Goal: Transaction & Acquisition: Book appointment/travel/reservation

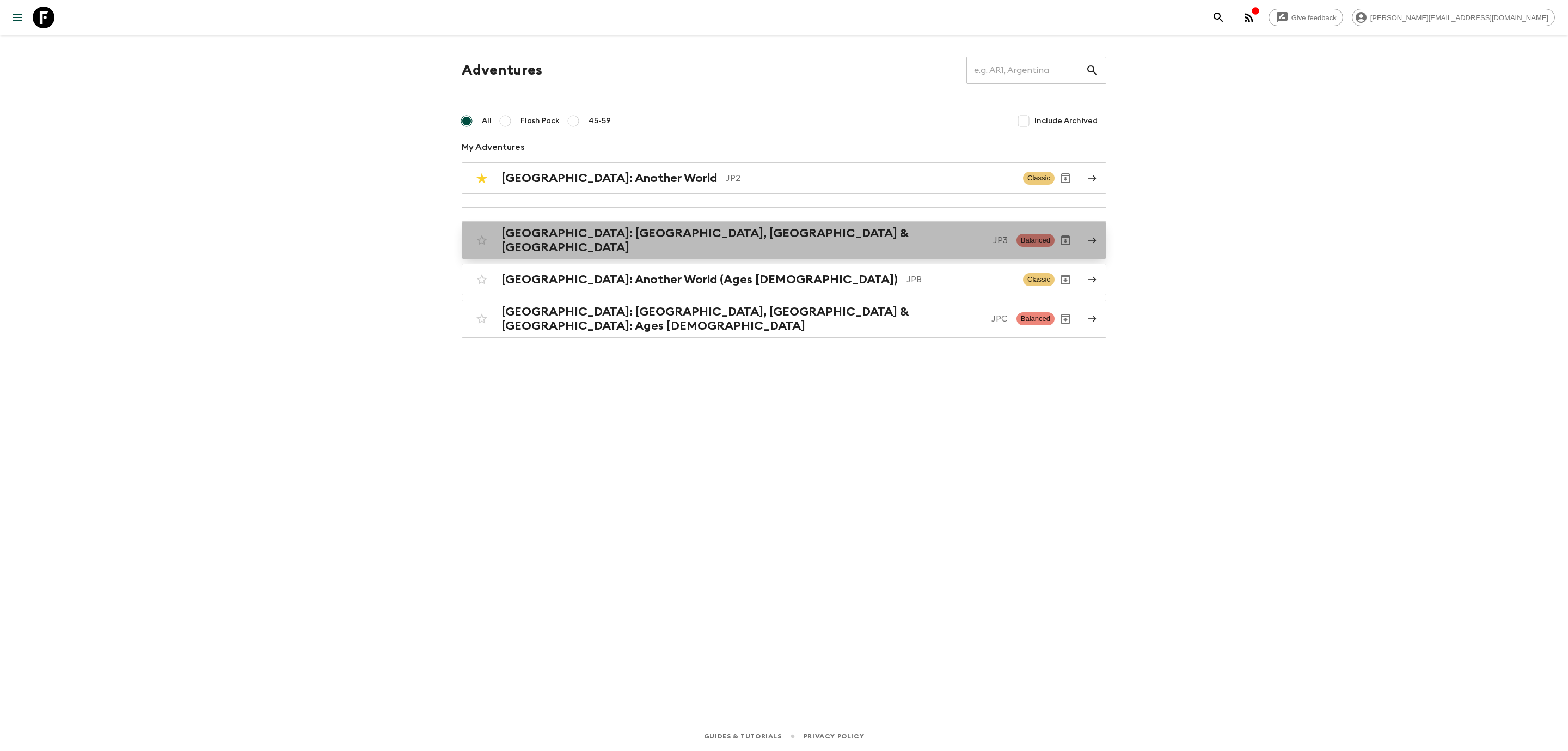
click at [642, 241] on h2 "[GEOGRAPHIC_DATA]: [GEOGRAPHIC_DATA], [GEOGRAPHIC_DATA] & [GEOGRAPHIC_DATA]" at bounding box center [743, 240] width 483 height 29
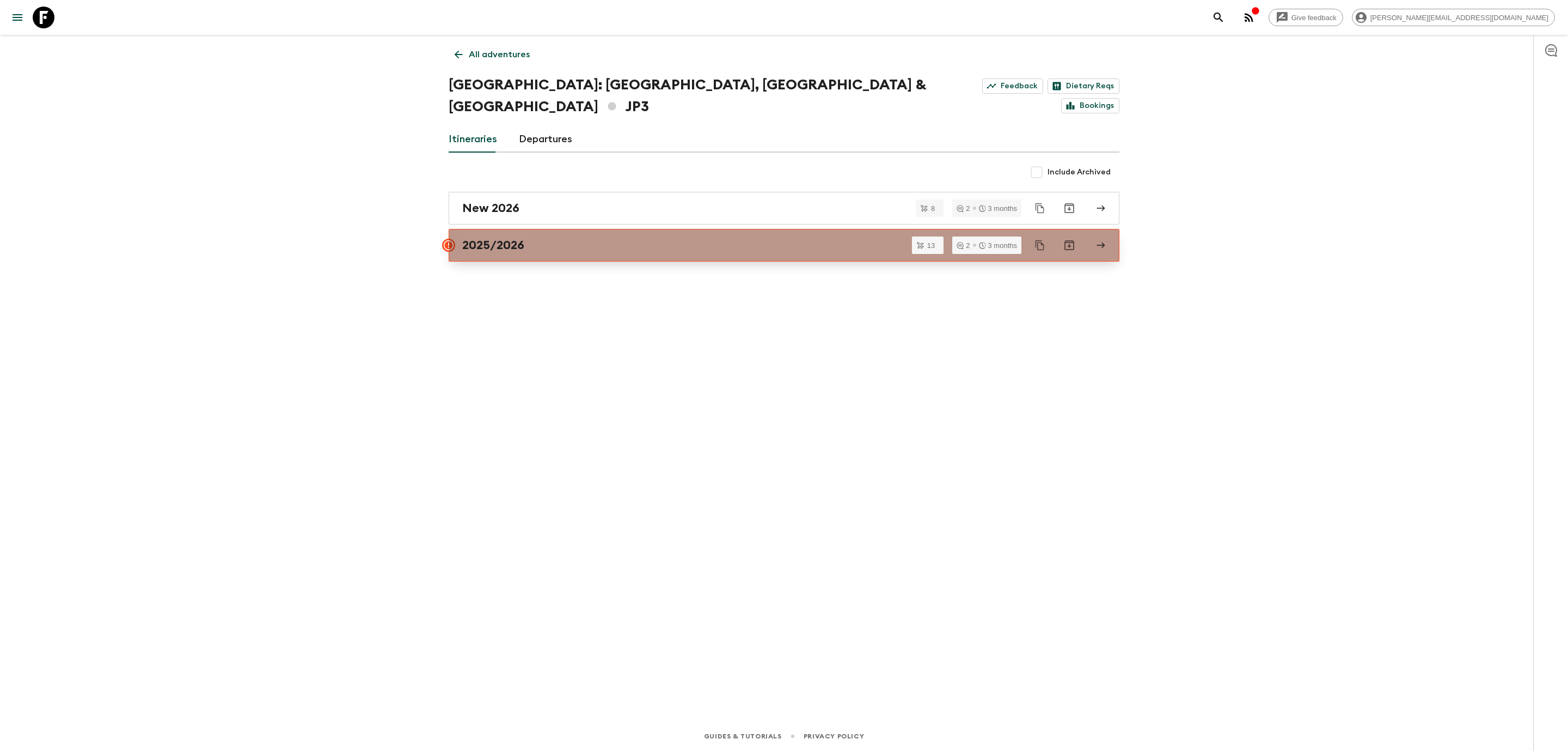
click at [567, 238] on div "2025/2026" at bounding box center [773, 245] width 623 height 14
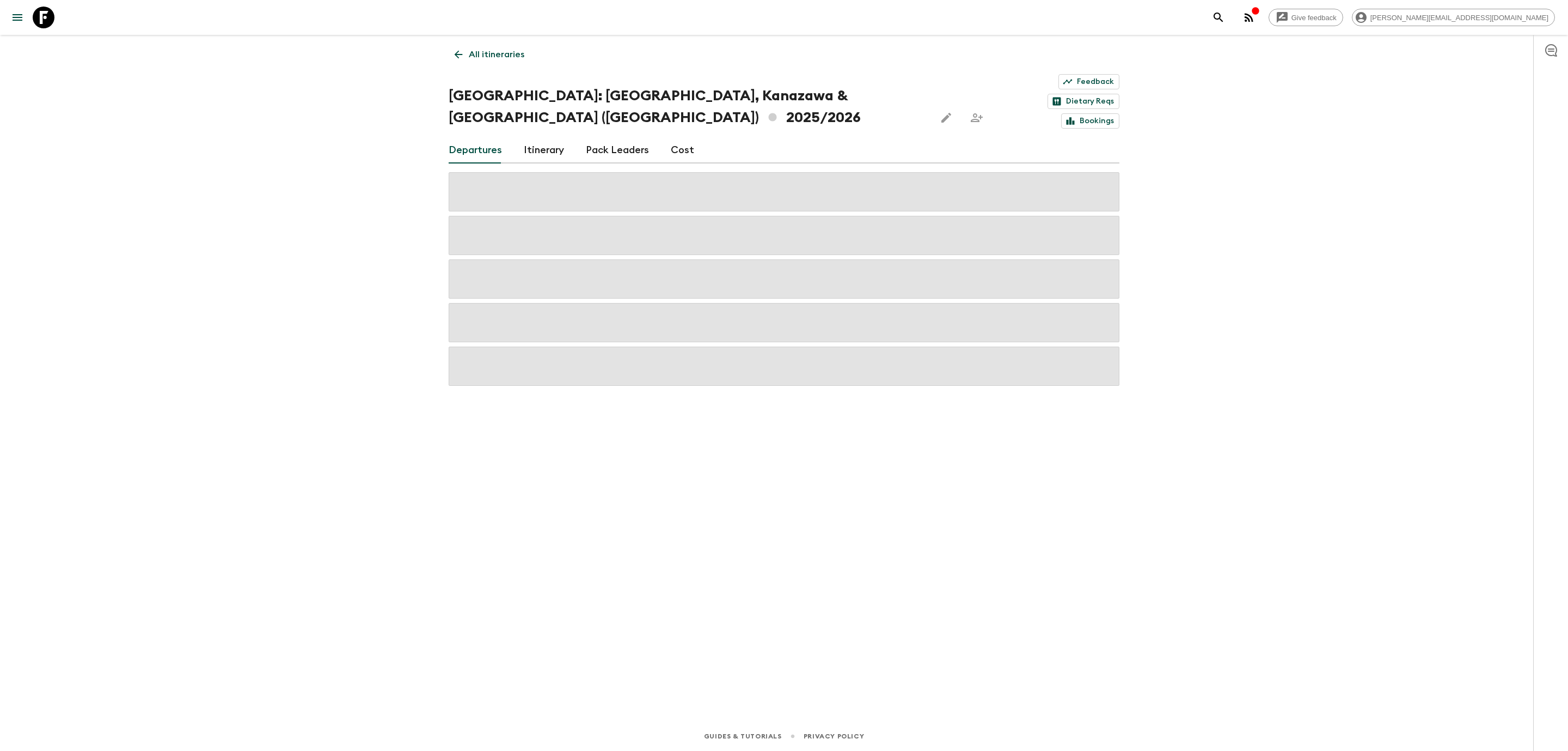
click at [678, 137] on link "Cost" at bounding box center [682, 150] width 23 height 26
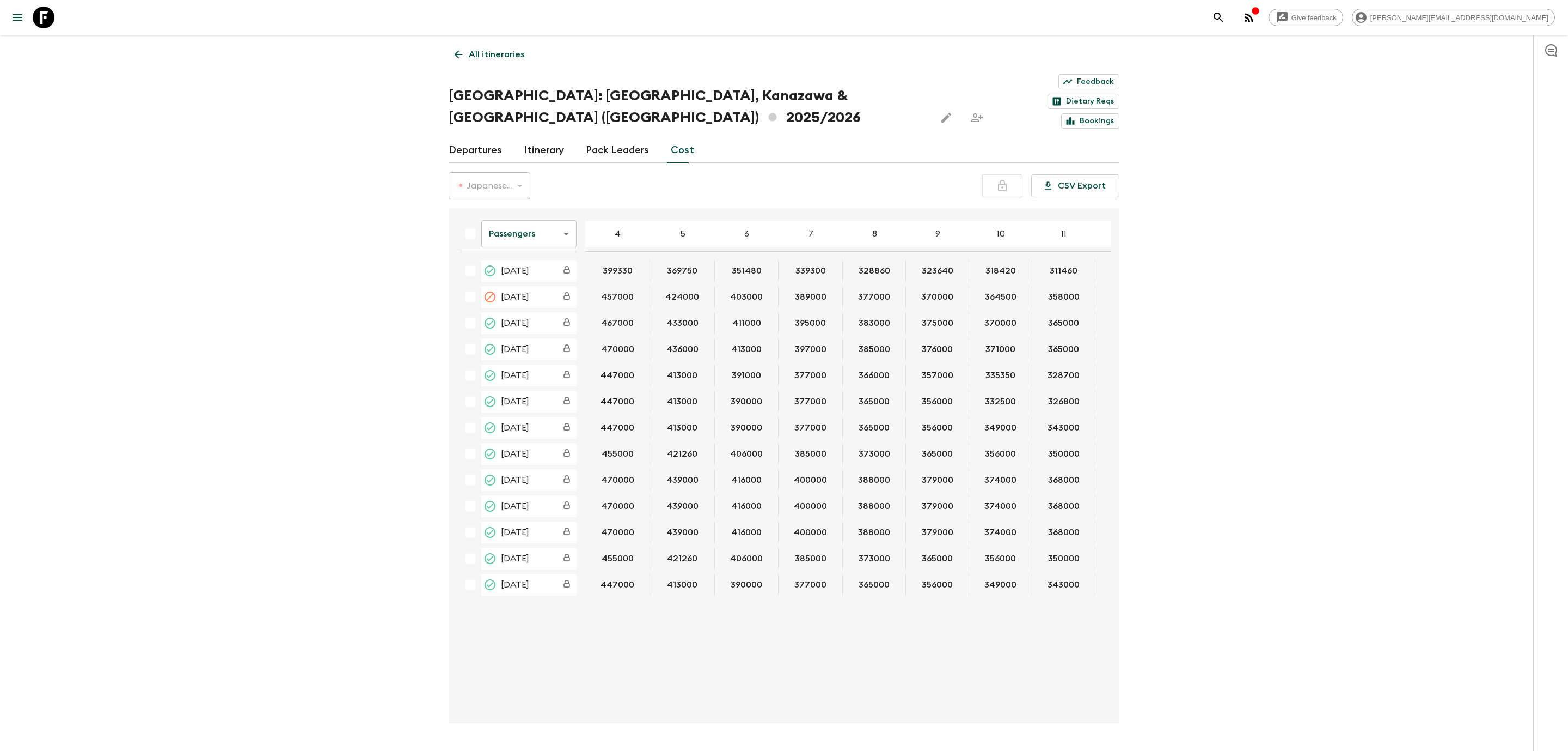
click at [474, 137] on link "Departures" at bounding box center [475, 150] width 54 height 26
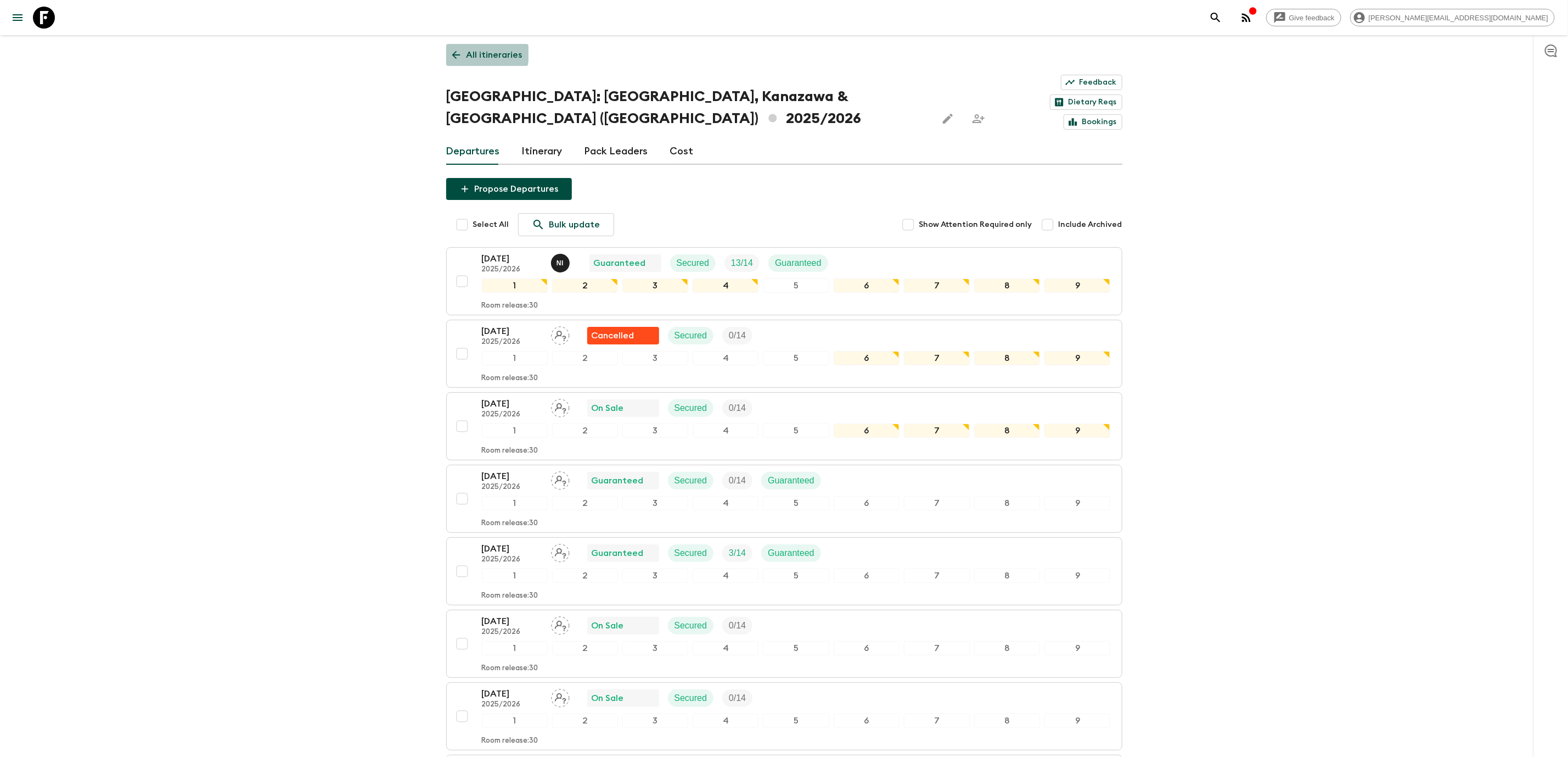
click at [463, 49] on link "All itineraries" at bounding box center [487, 55] width 82 height 22
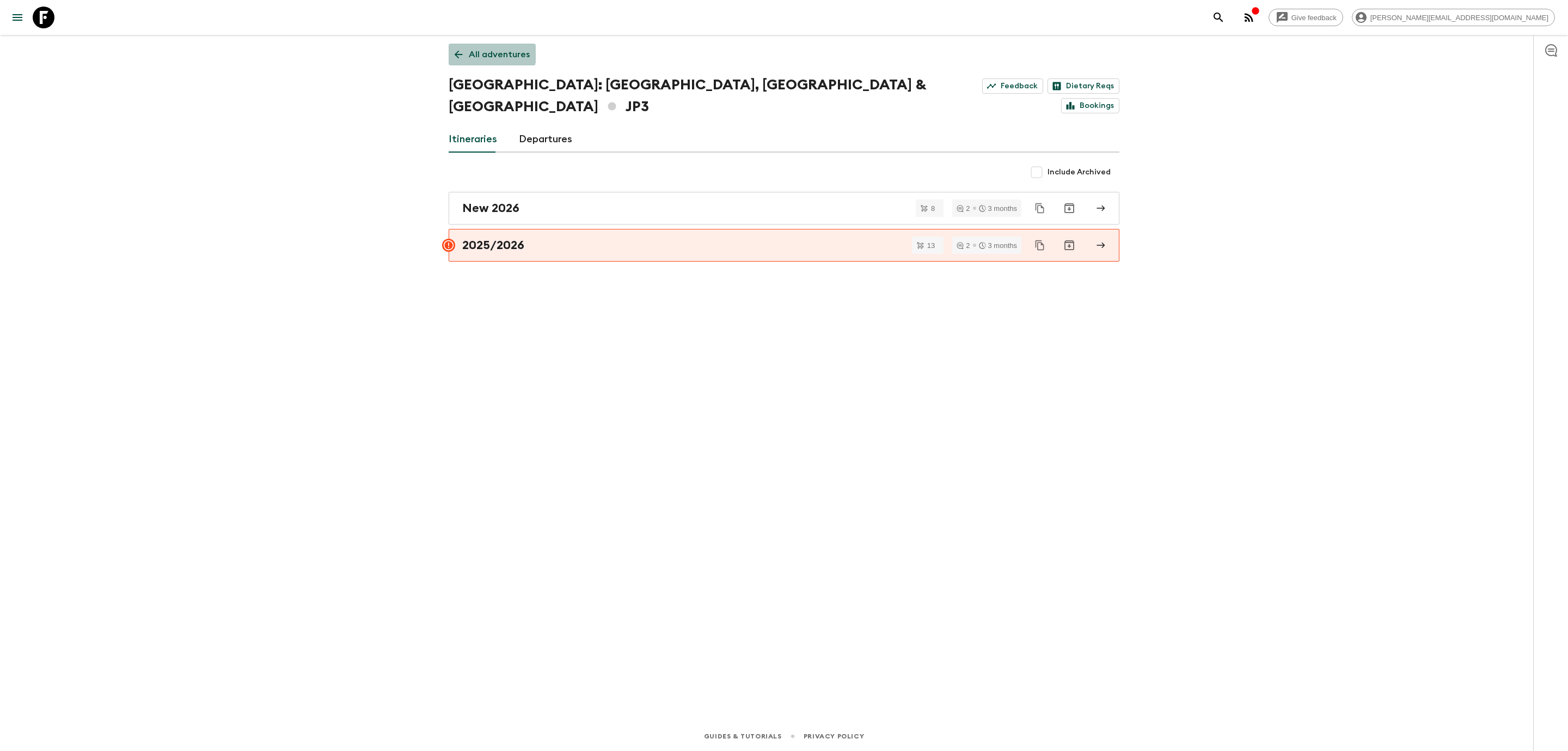
click at [461, 46] on link "All adventures" at bounding box center [492, 55] width 87 height 22
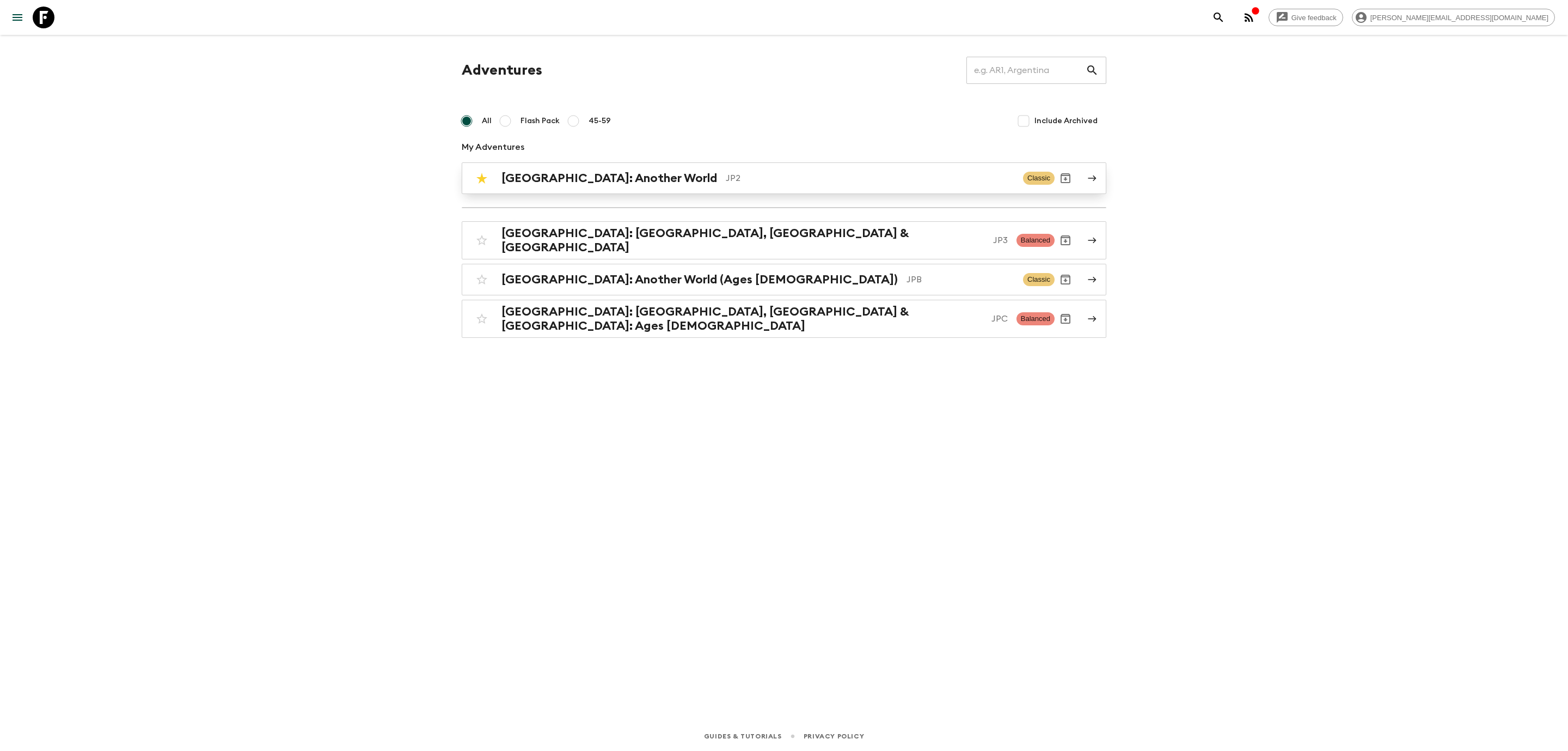
click at [600, 180] on h2 "[GEOGRAPHIC_DATA]: Another World" at bounding box center [609, 178] width 215 height 14
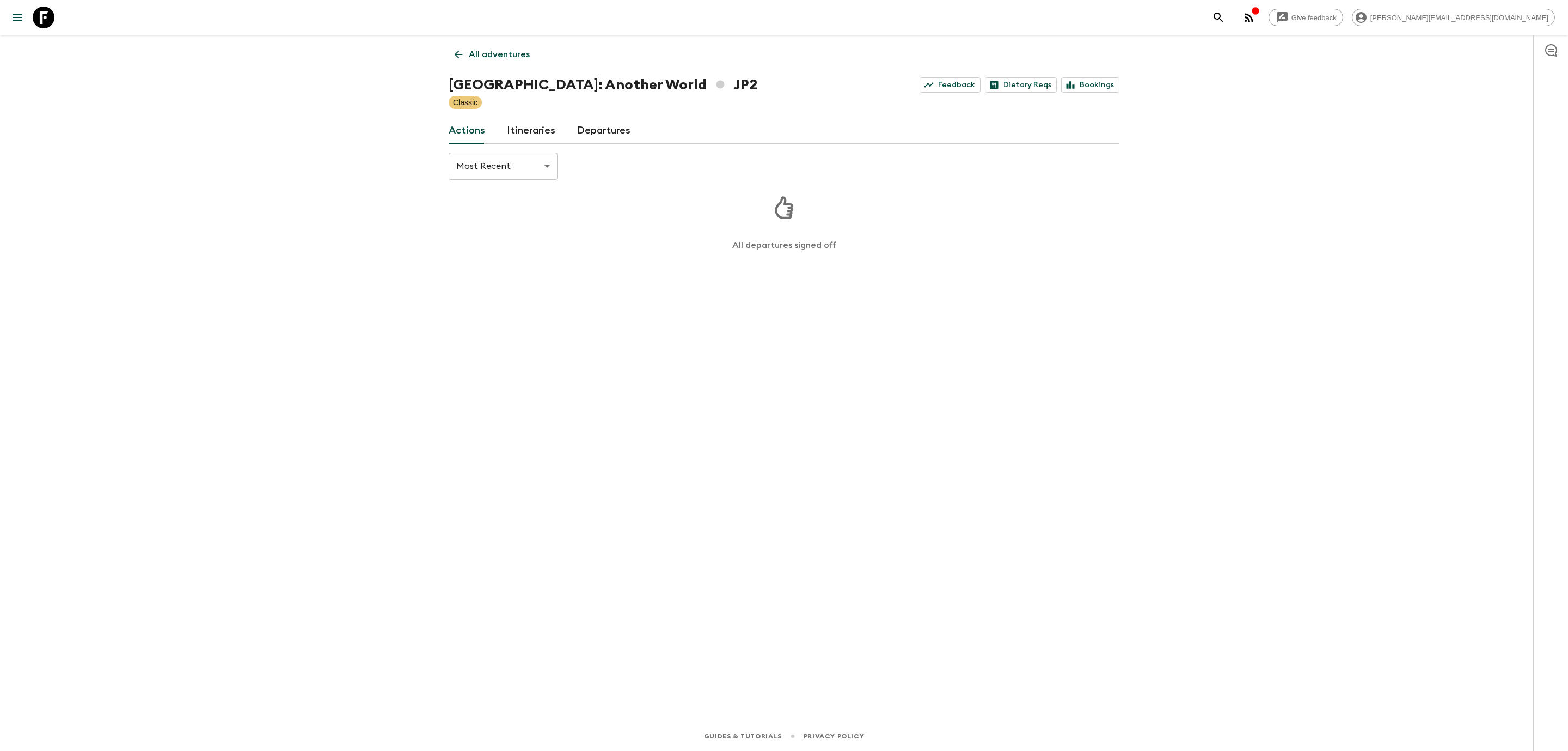
click at [456, 51] on icon at bounding box center [458, 55] width 12 height 12
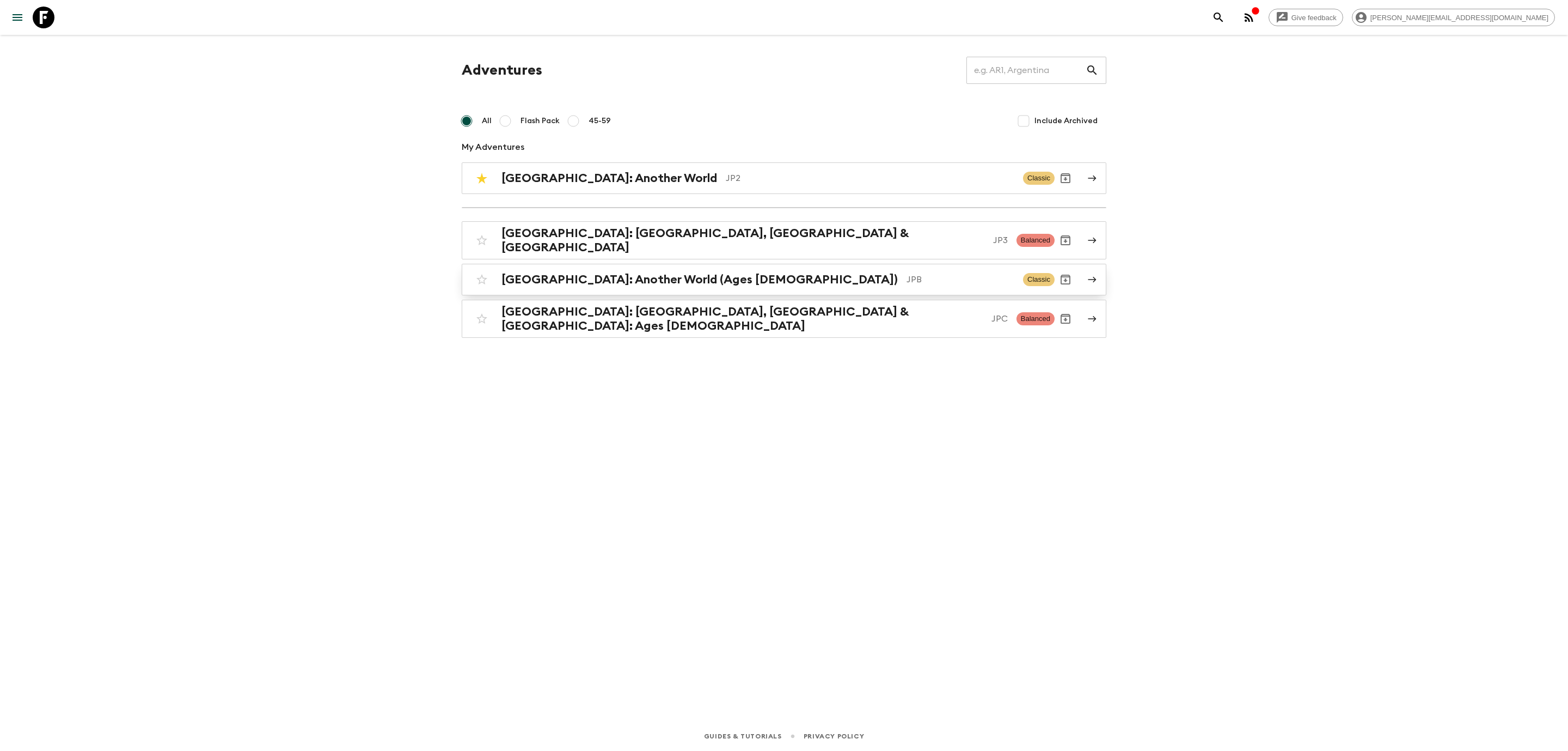
click at [608, 284] on div "[GEOGRAPHIC_DATA]: Another World (Ages [DEMOGRAPHIC_DATA]) JPB Classic" at bounding box center [763, 280] width 584 height 22
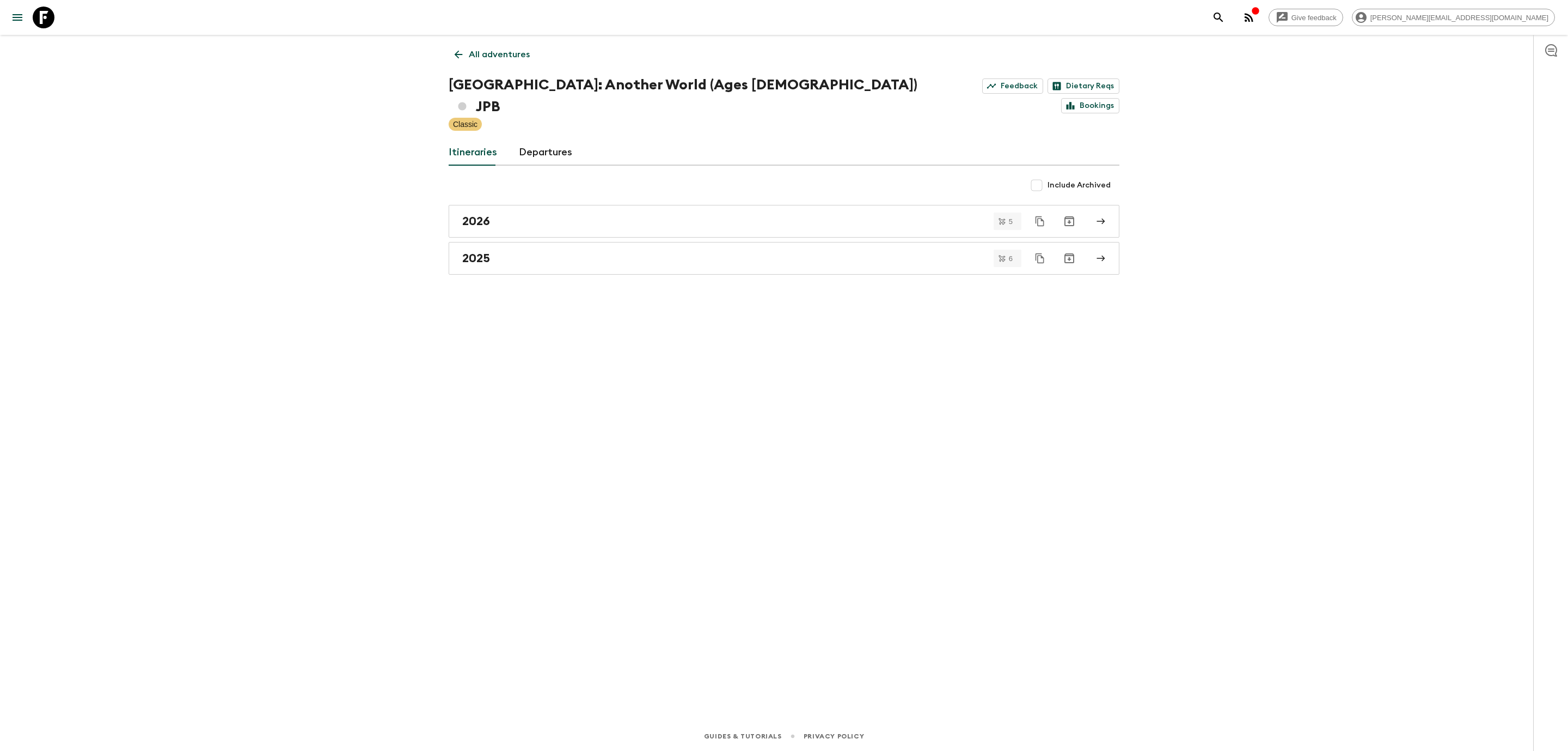
click at [567, 255] on div "All adventures Japan: Another World (Ages [DEMOGRAPHIC_DATA]) JPB Feedback Diet…" at bounding box center [784, 362] width 697 height 656
click at [562, 249] on link "2025" at bounding box center [784, 258] width 671 height 33
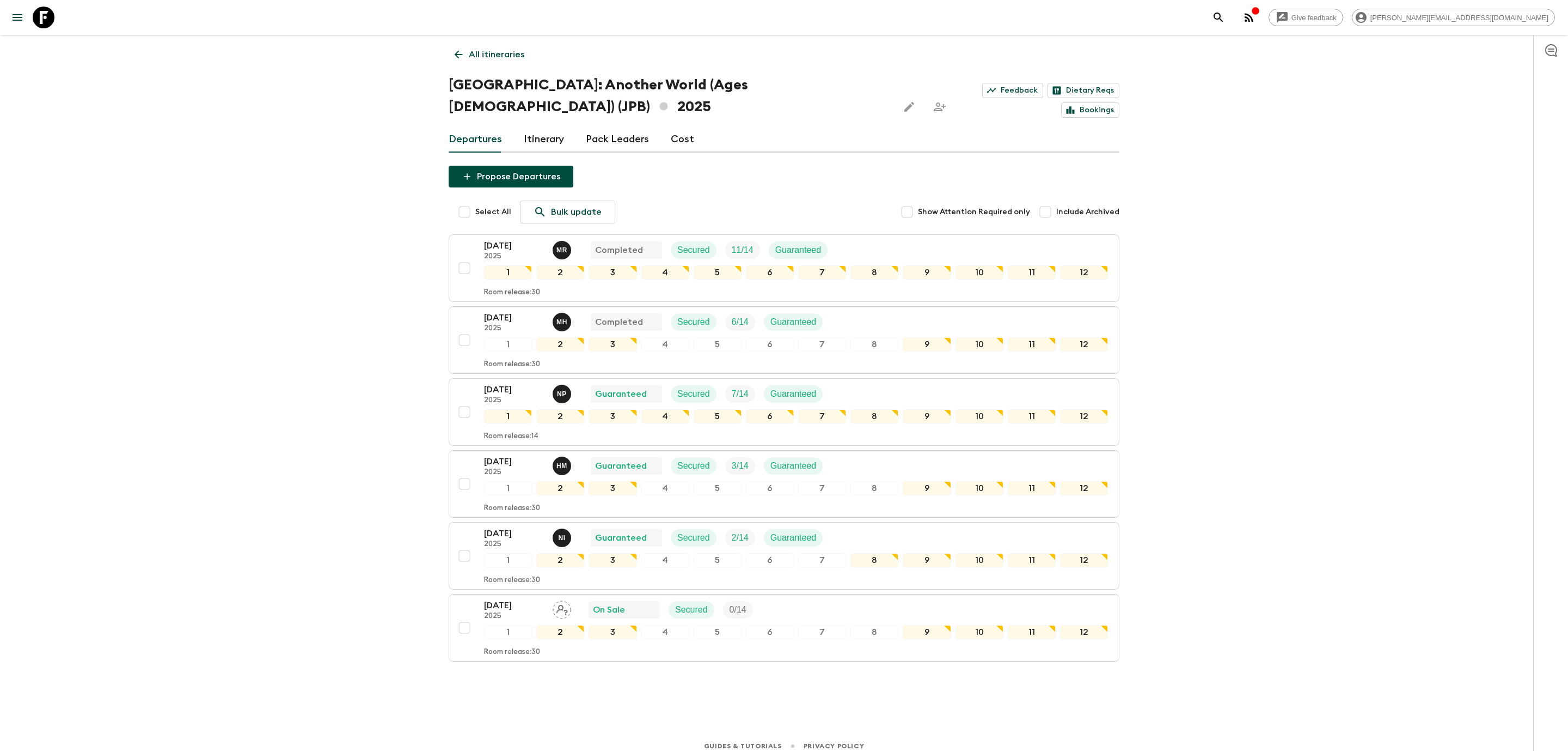
click at [457, 51] on icon at bounding box center [458, 55] width 12 height 12
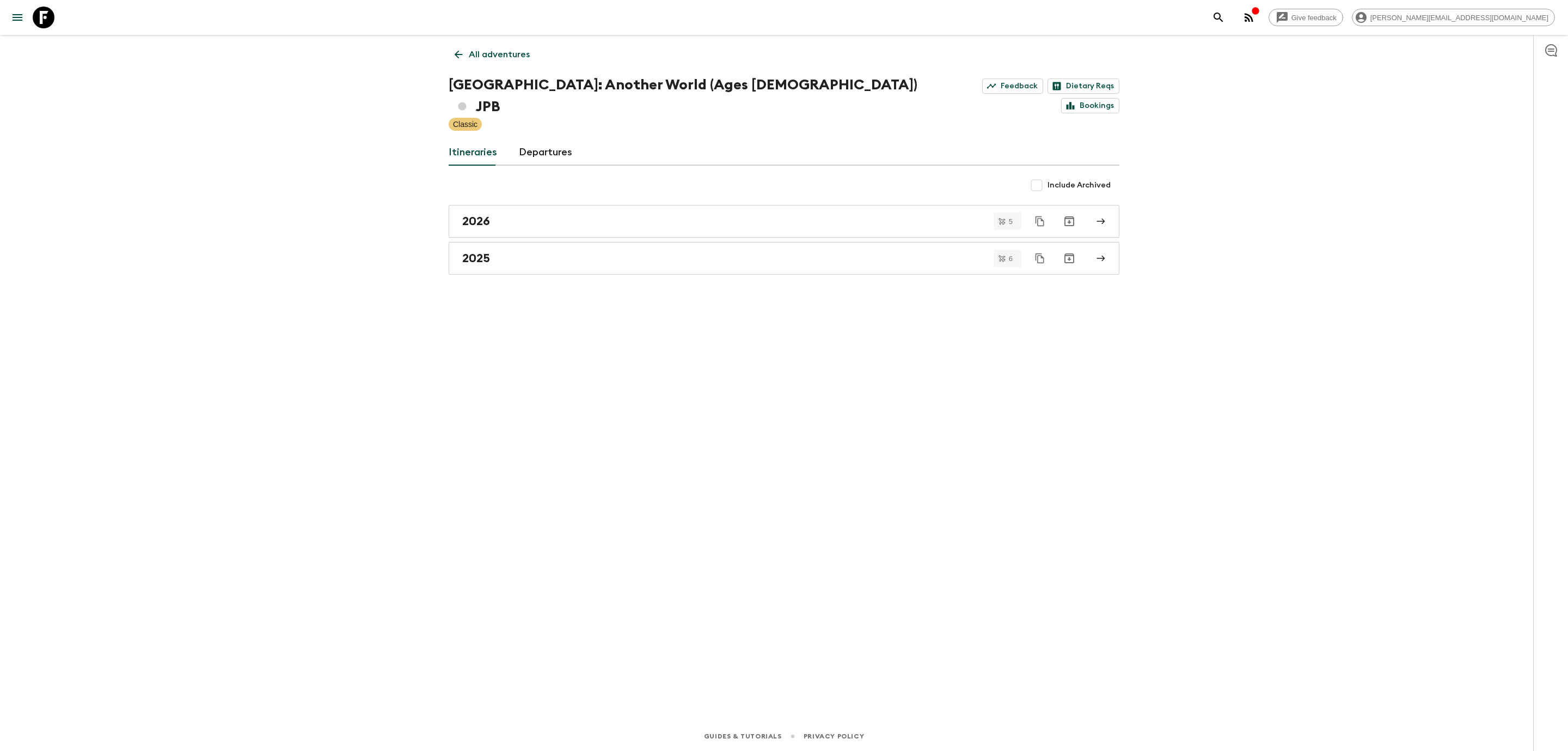
click at [455, 52] on icon at bounding box center [458, 55] width 12 height 12
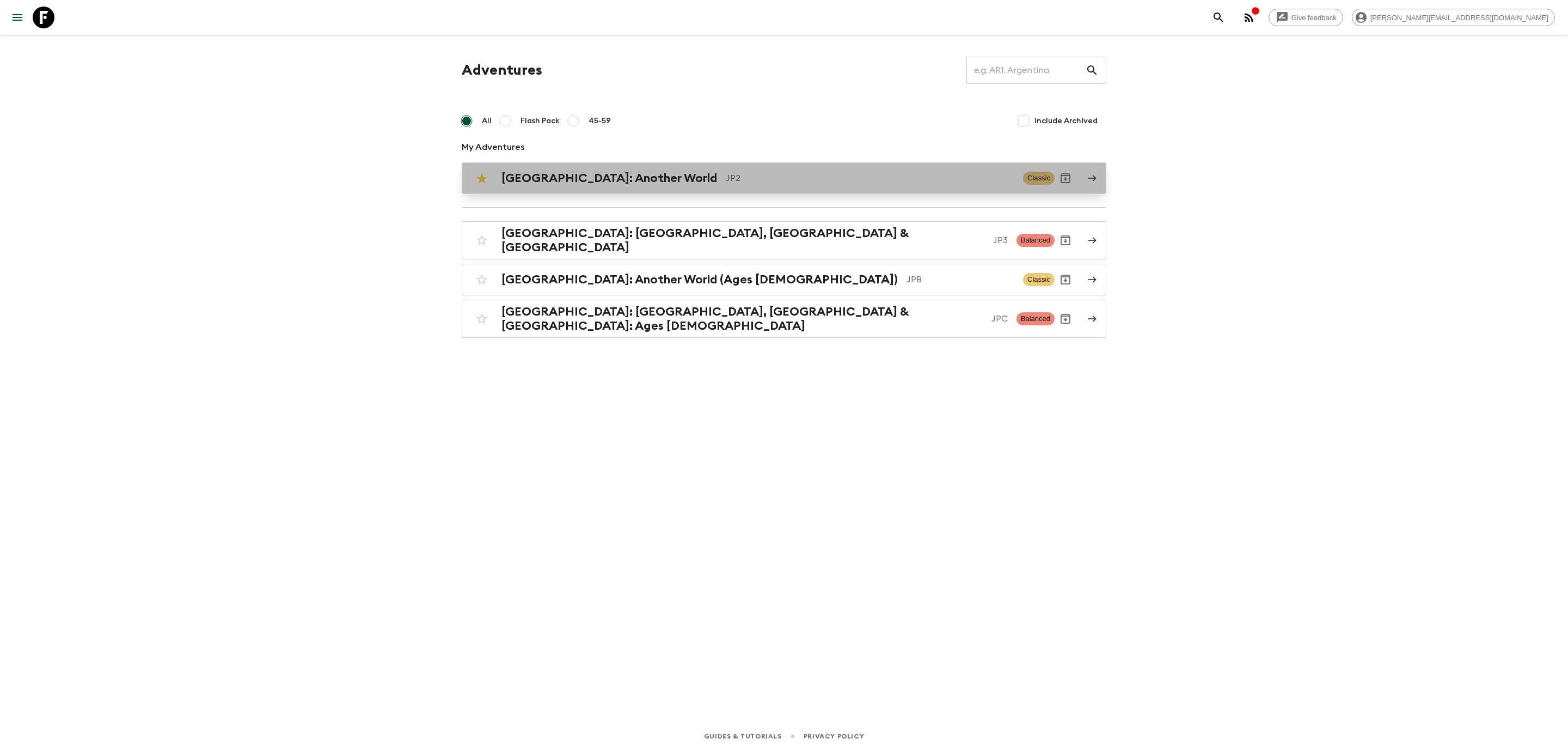
click at [586, 188] on div "[GEOGRAPHIC_DATA]: Another World JP2 Classic" at bounding box center [763, 178] width 584 height 22
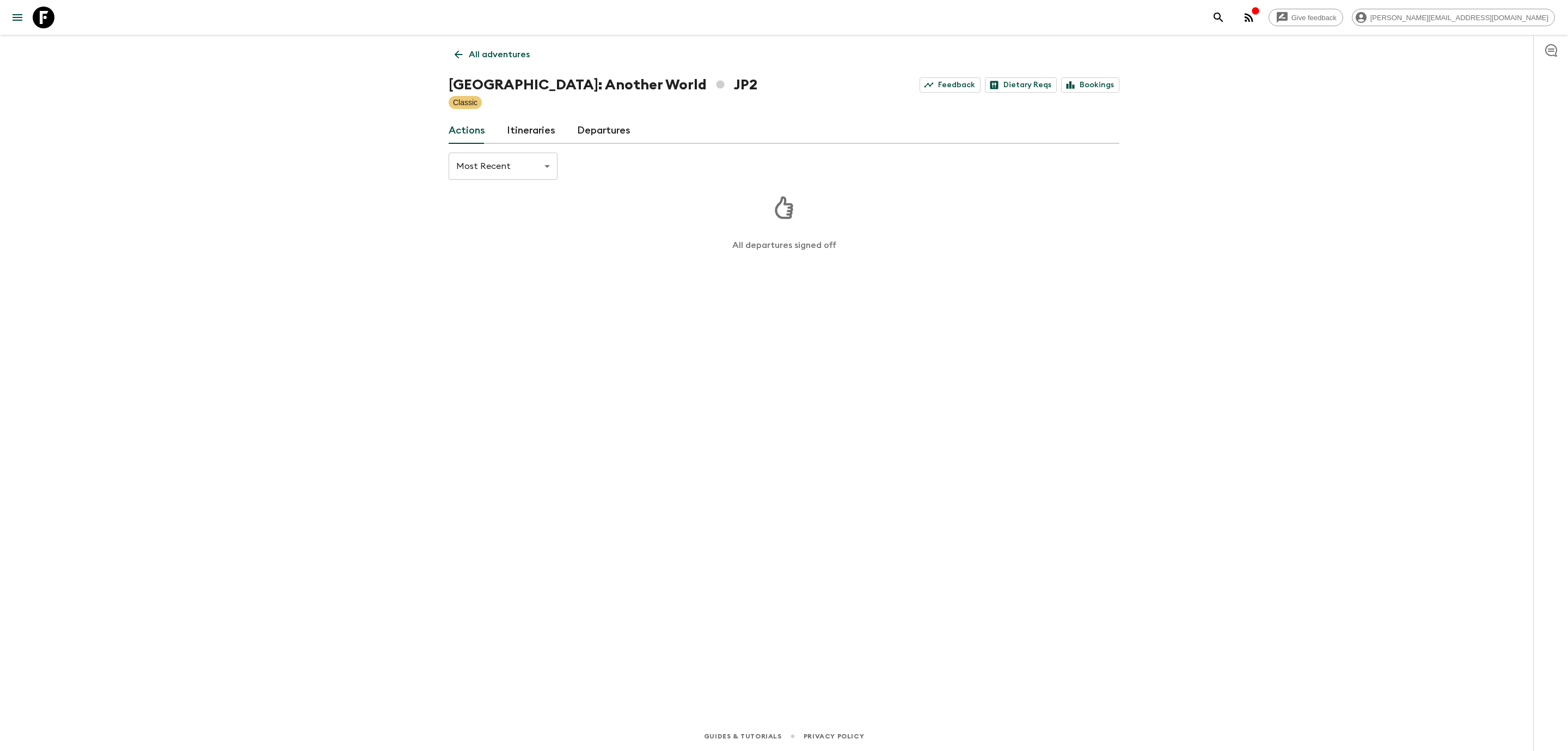
click at [611, 100] on div "Classic" at bounding box center [784, 102] width 671 height 13
click at [610, 146] on div "All adventures Japan: Another World JP2 Feedback Dietary Reqs Bookings Classic …" at bounding box center [784, 362] width 697 height 656
click at [606, 138] on link "Departures" at bounding box center [604, 130] width 54 height 26
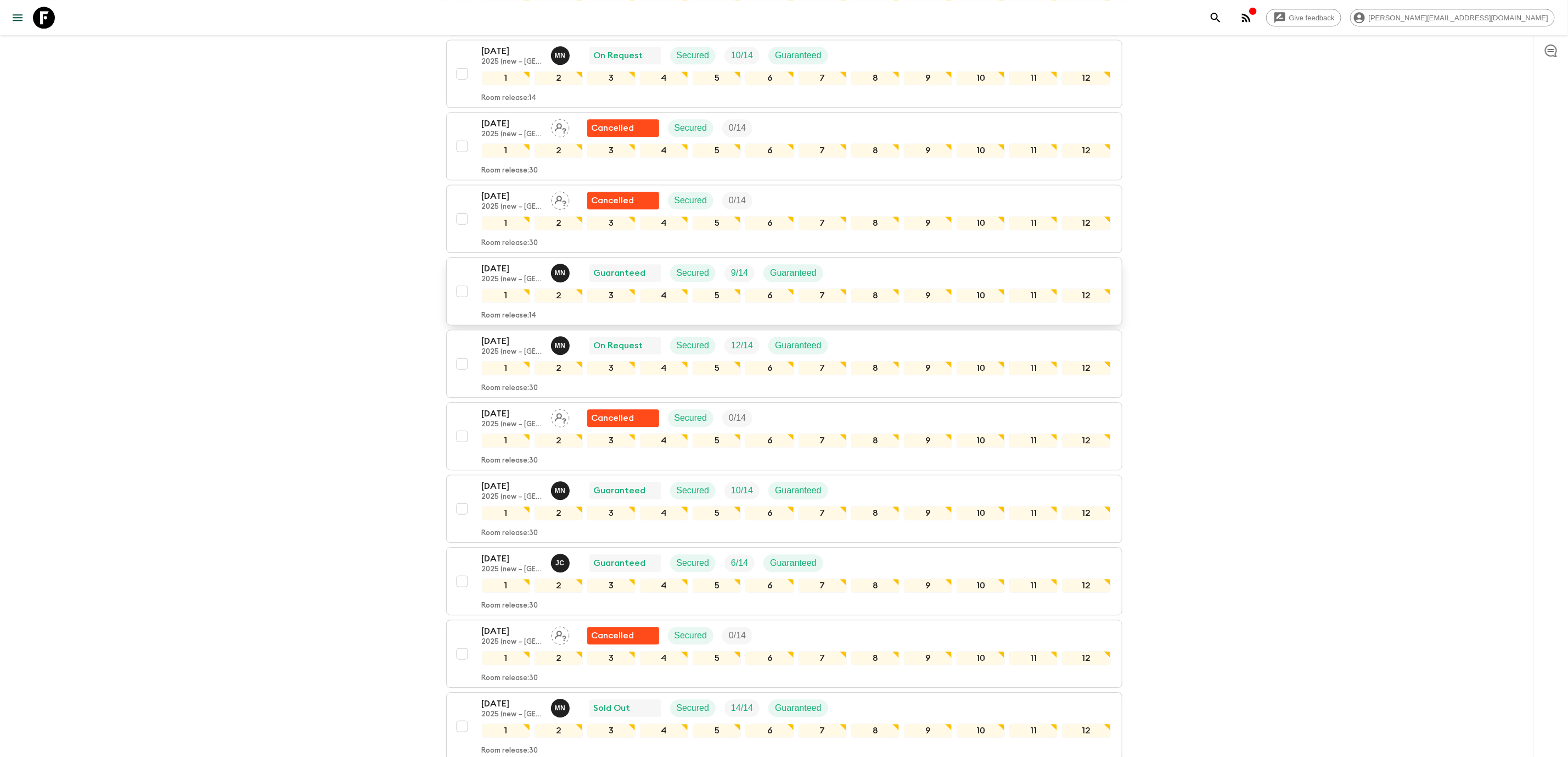
scroll to position [2099, 0]
